Goal: Go to known website: Go to known website

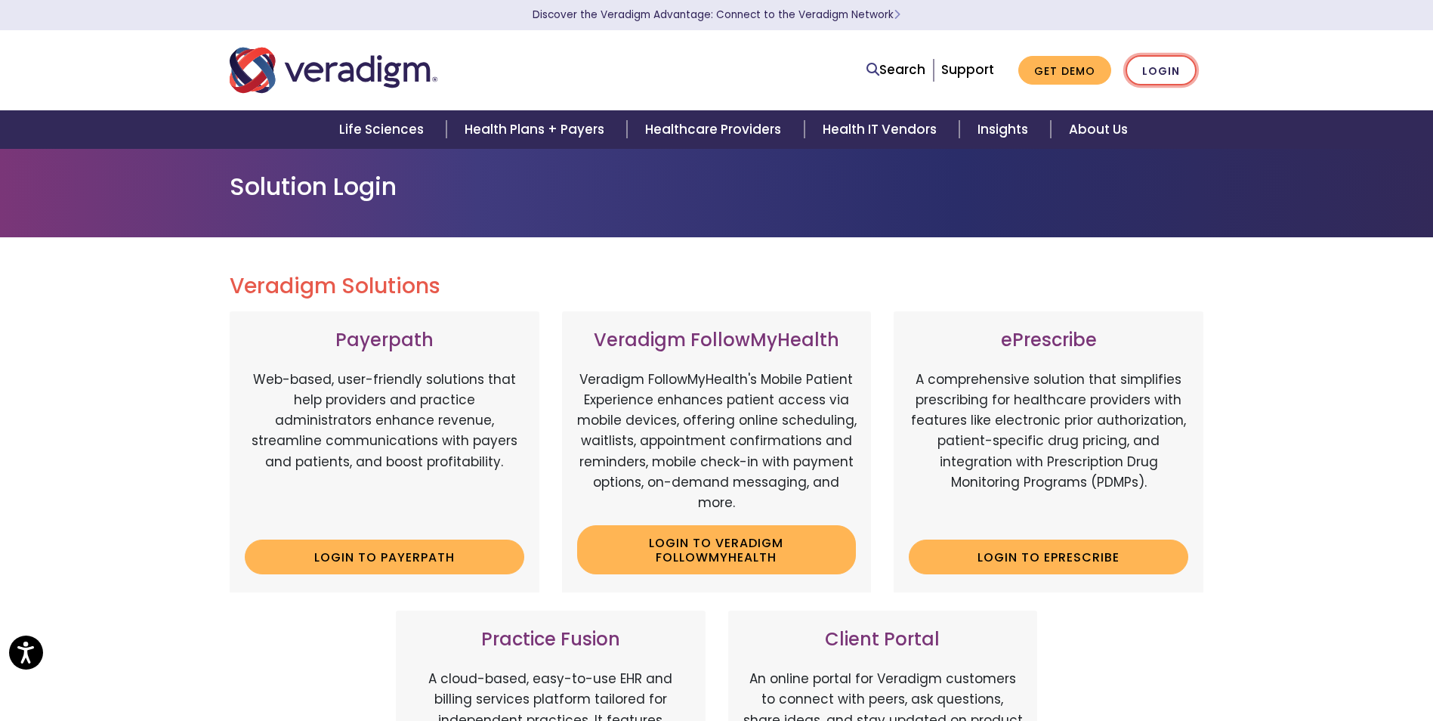
click at [1175, 73] on link "Login" at bounding box center [1161, 70] width 71 height 31
click at [347, 549] on link "Login to Payerpath" at bounding box center [385, 556] width 280 height 35
click at [347, 557] on link "Login to Payerpath" at bounding box center [385, 556] width 280 height 35
click at [1160, 73] on link "Login" at bounding box center [1161, 70] width 71 height 31
click at [413, 549] on link "Login to Payerpath" at bounding box center [385, 556] width 280 height 35
